Goal: Task Accomplishment & Management: Manage account settings

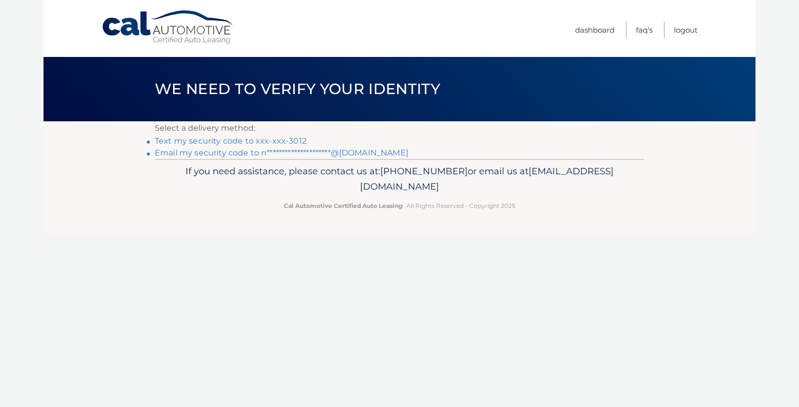
click at [264, 139] on link "Text my security code to xxx-xxx-3012" at bounding box center [231, 140] width 152 height 9
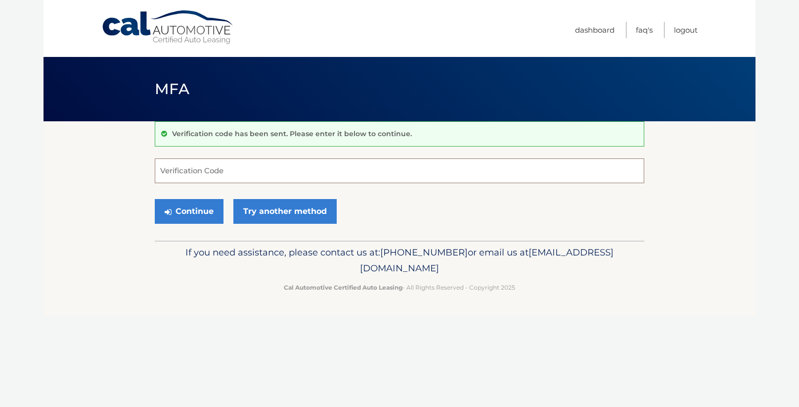
click at [245, 163] on input "Verification Code" at bounding box center [400, 170] width 490 height 25
type input "472630"
click at [191, 212] on button "Continue" at bounding box center [189, 211] width 69 height 25
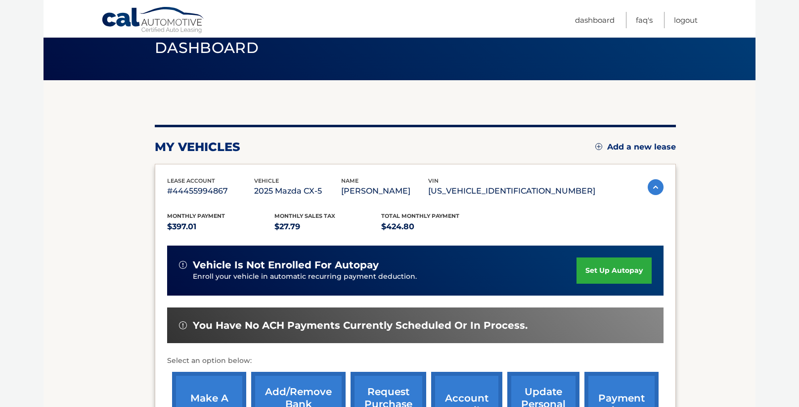
scroll to position [43, 0]
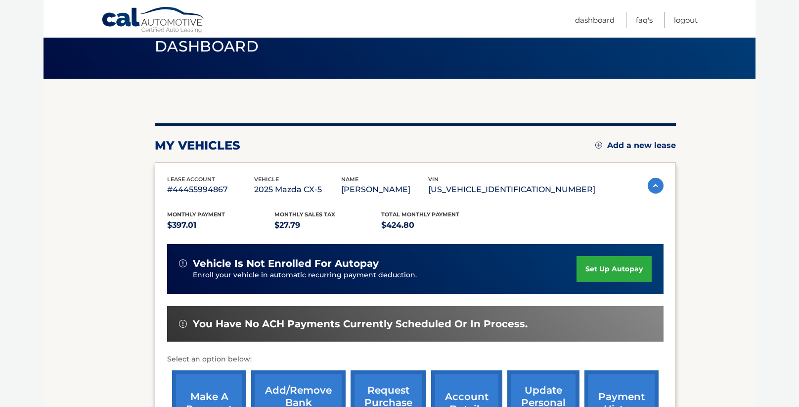
click at [607, 278] on link "set up autopay" at bounding box center [614, 269] width 75 height 26
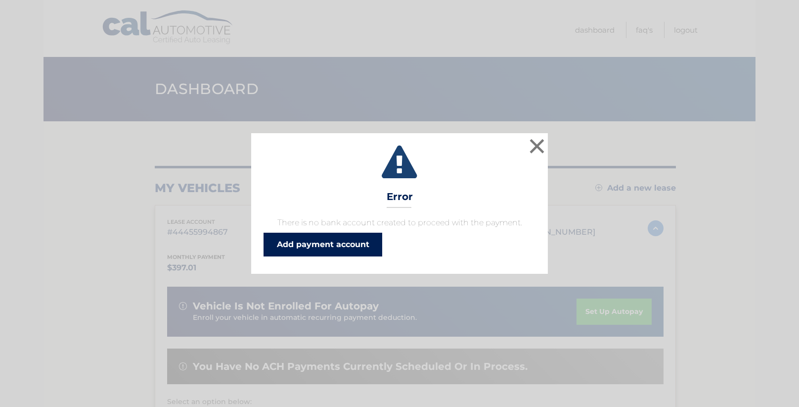
click at [298, 245] on link "Add payment account" at bounding box center [323, 245] width 119 height 24
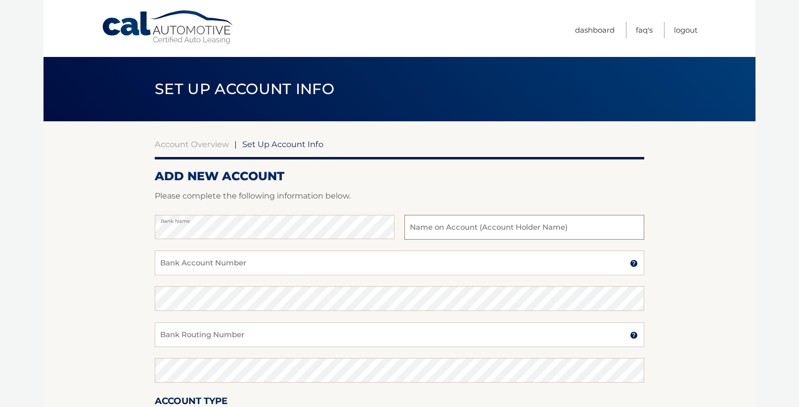
click at [463, 229] on input "text" at bounding box center [525, 227] width 240 height 25
type input "[PERSON_NAME]"
click at [252, 270] on input "Bank Account Number" at bounding box center [400, 262] width 490 height 25
type input "608233329"
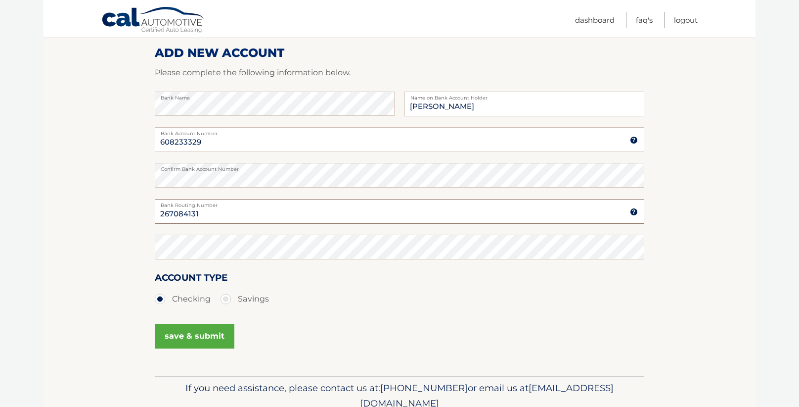
scroll to position [124, 0]
type input "267084131"
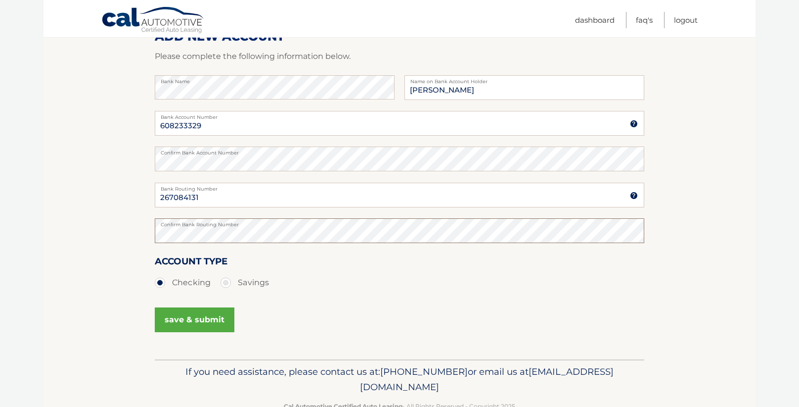
scroll to position [147, 0]
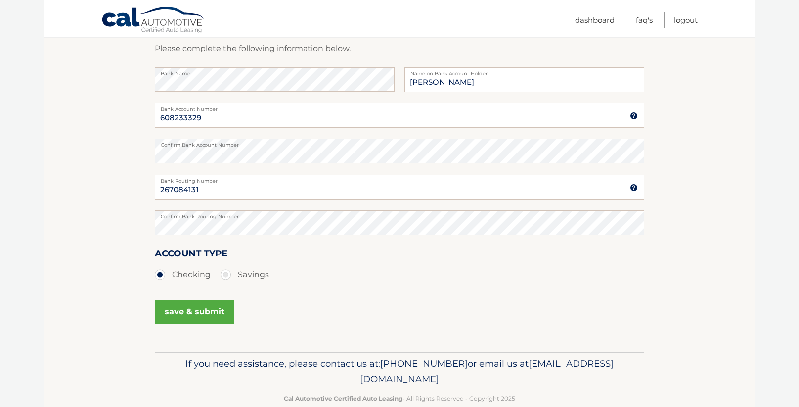
click at [170, 312] on button "save & submit" at bounding box center [195, 311] width 80 height 25
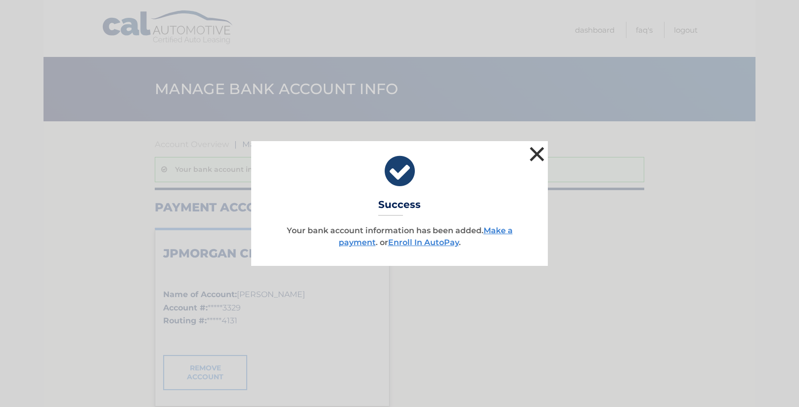
click at [531, 155] on button "×" at bounding box center [537, 154] width 20 height 20
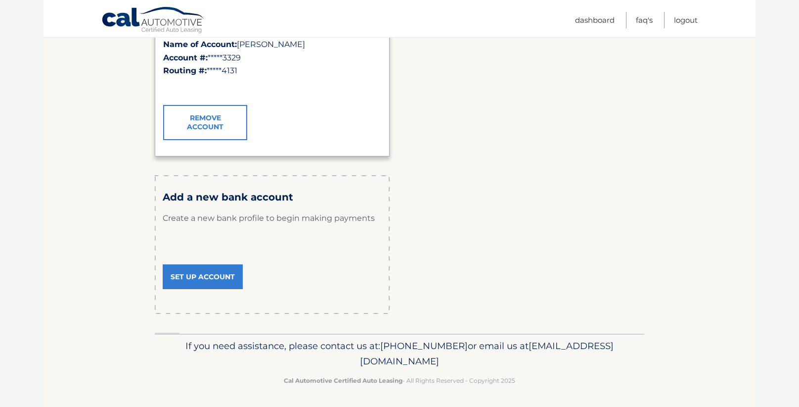
click at [71, 257] on section "Account Overview | Manage Bank Accounts Info Your bank account information has …" at bounding box center [400, 102] width 712 height 462
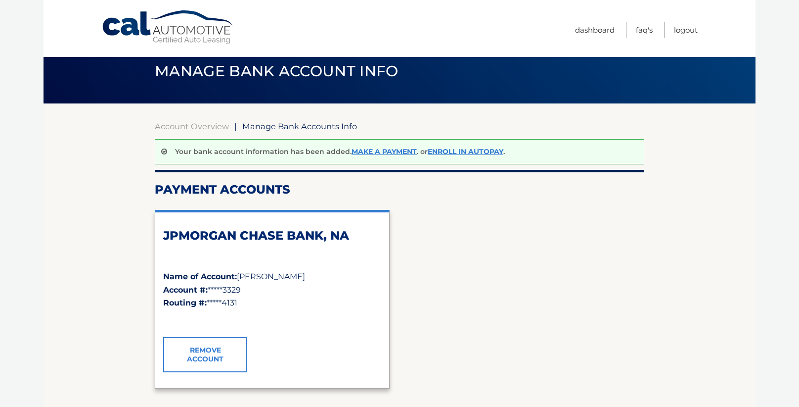
scroll to position [13, 0]
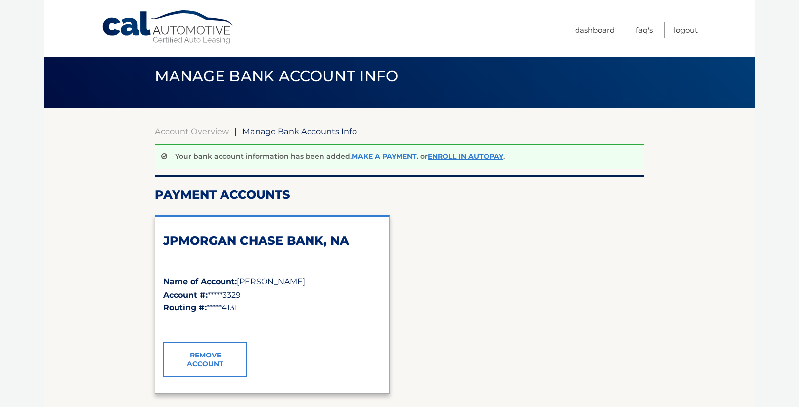
click at [383, 153] on link "Make a payment" at bounding box center [384, 156] width 65 height 9
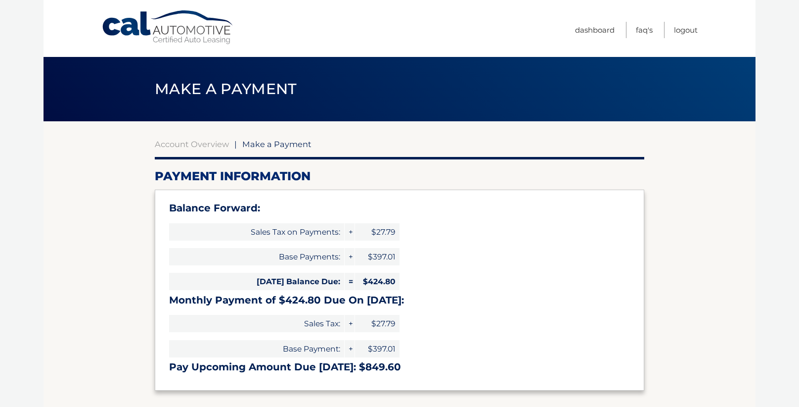
select select "NDVkY2NiOGEtZDE5Zi00ODRjLThiY2ItNjU1OWU5ZWMyNDNk"
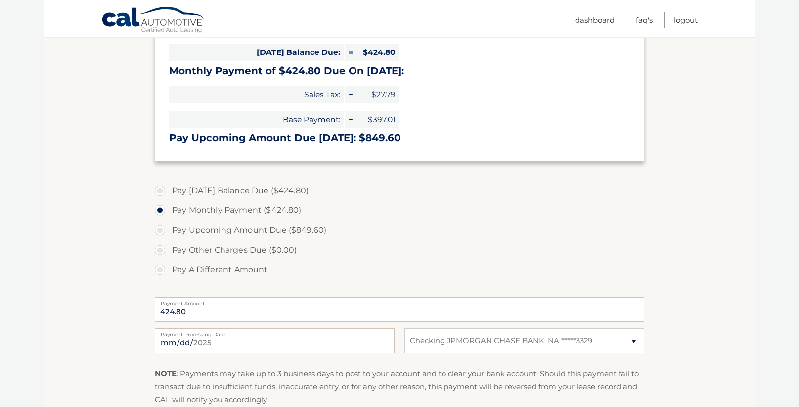
scroll to position [238, 0]
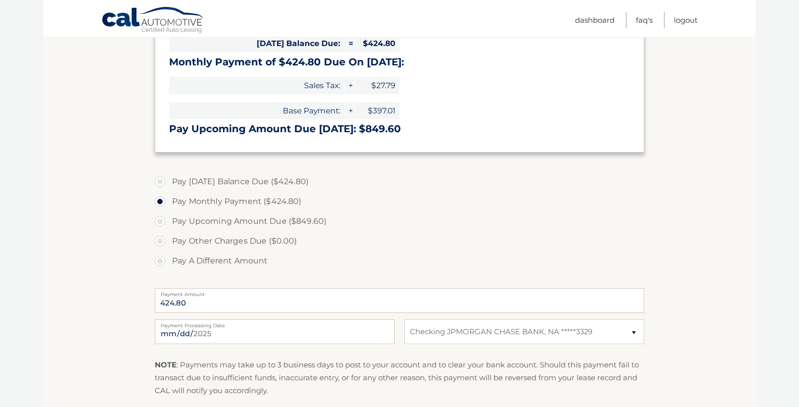
click at [79, 328] on section "Account Overview | Make a Payment Payment Information Balance Forward: Sales Ta…" at bounding box center [400, 171] width 712 height 577
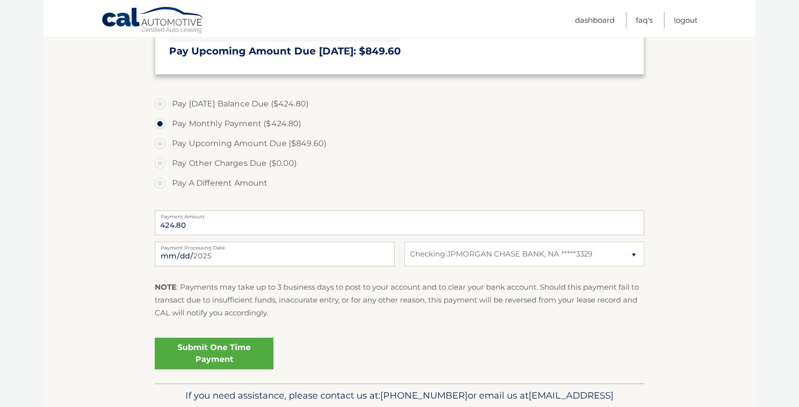
scroll to position [367, 0]
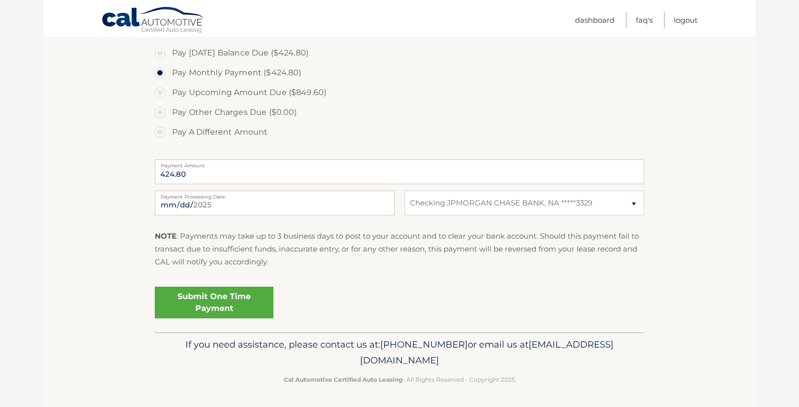
click at [70, 289] on section "Account Overview | Make a Payment Payment Information Balance Forward: Sales Ta…" at bounding box center [400, 43] width 712 height 577
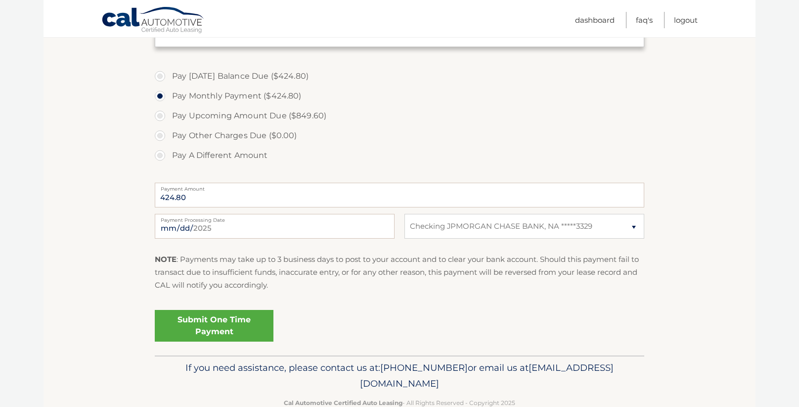
scroll to position [344, 0]
click at [179, 323] on link "Submit One Time Payment" at bounding box center [214, 325] width 119 height 32
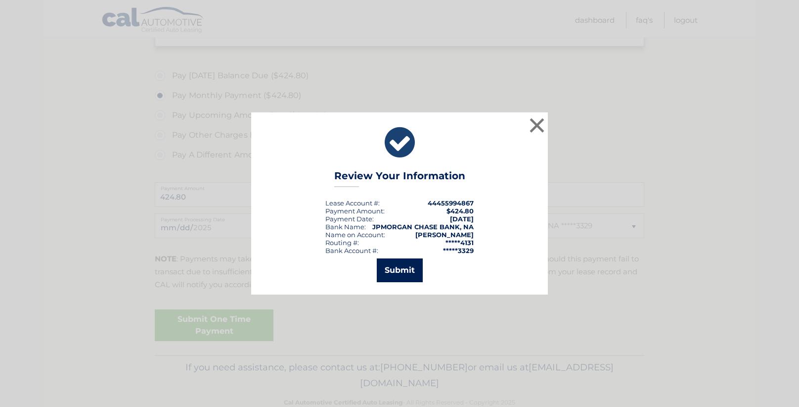
click at [411, 272] on button "Submit" at bounding box center [400, 270] width 46 height 24
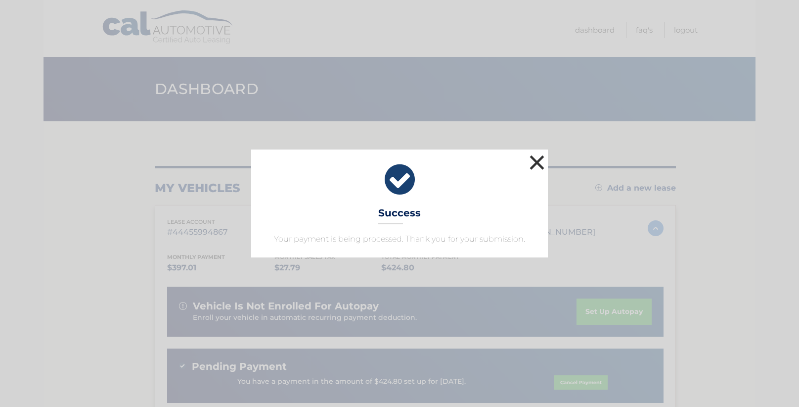
click at [542, 162] on button "×" at bounding box center [537, 162] width 20 height 20
